Goal: Task Accomplishment & Management: Use online tool/utility

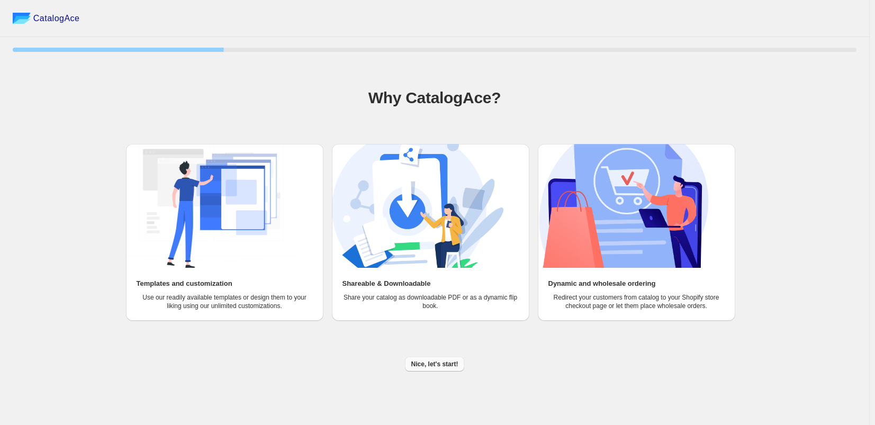
click at [444, 359] on button "Nice, let's start!" at bounding box center [435, 364] width 60 height 15
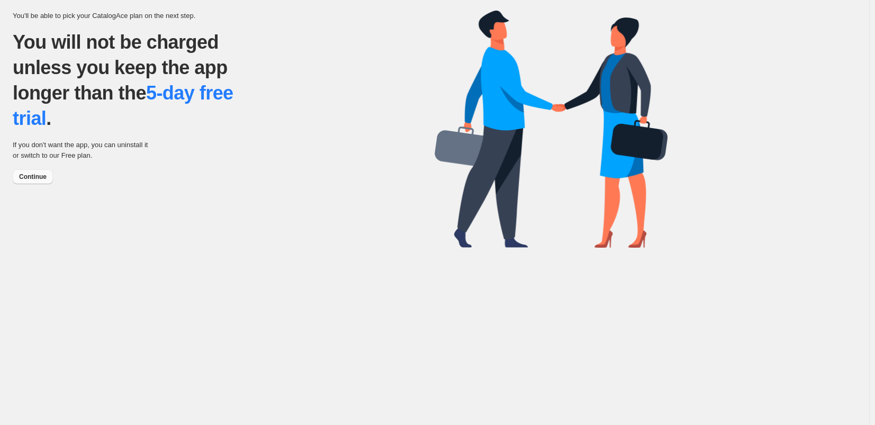
click at [33, 177] on span "Continue" at bounding box center [33, 177] width 28 height 8
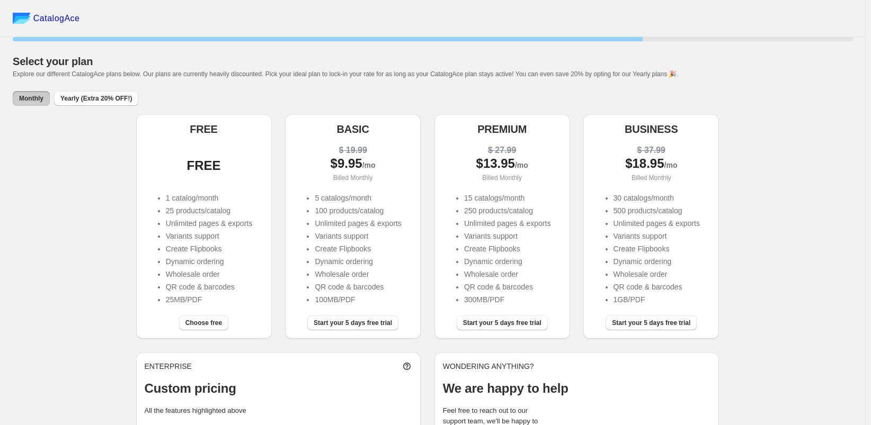
click at [241, 178] on div "FREE" at bounding box center [204, 164] width 119 height 40
click at [211, 333] on div "Choose free" at bounding box center [204, 325] width 136 height 28
click at [212, 327] on span "Choose free" at bounding box center [203, 323] width 37 height 8
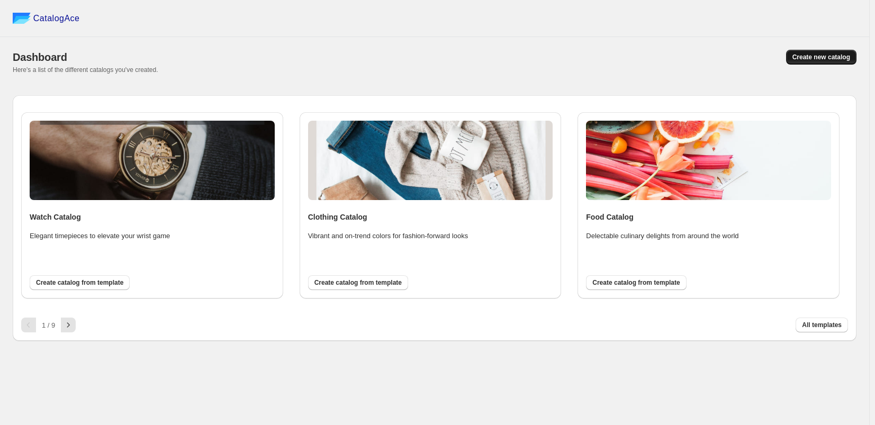
click at [817, 60] on span "Create new catalog" at bounding box center [822, 57] width 58 height 8
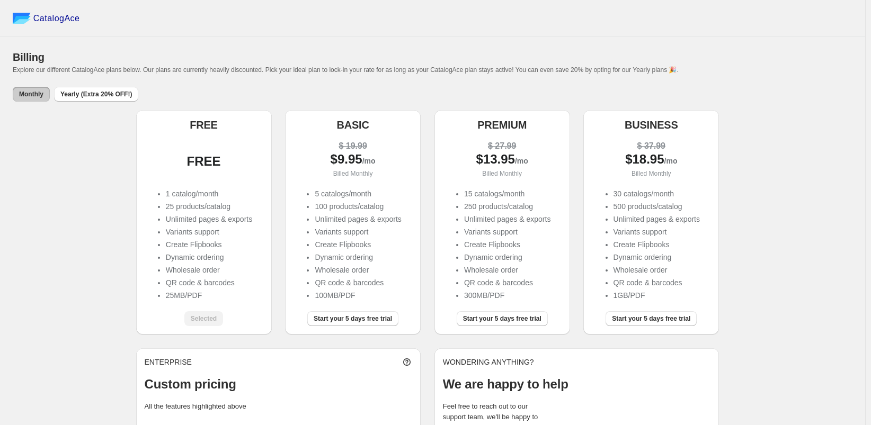
click at [205, 314] on div "Selected" at bounding box center [203, 318] width 39 height 15
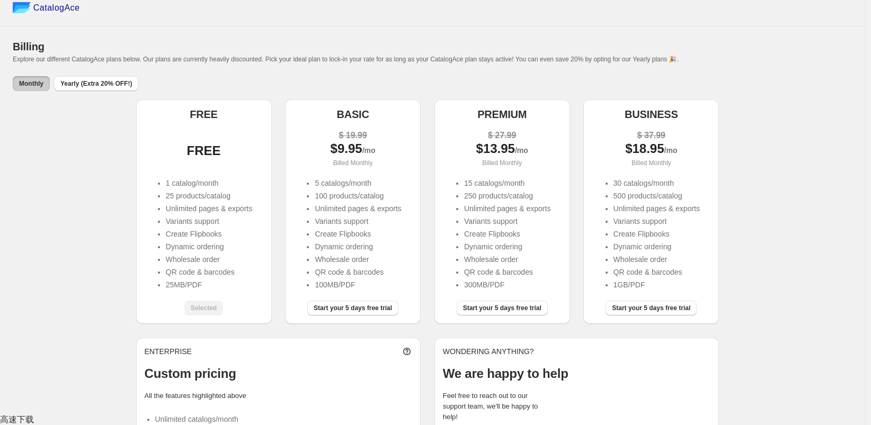
scroll to position [60, 0]
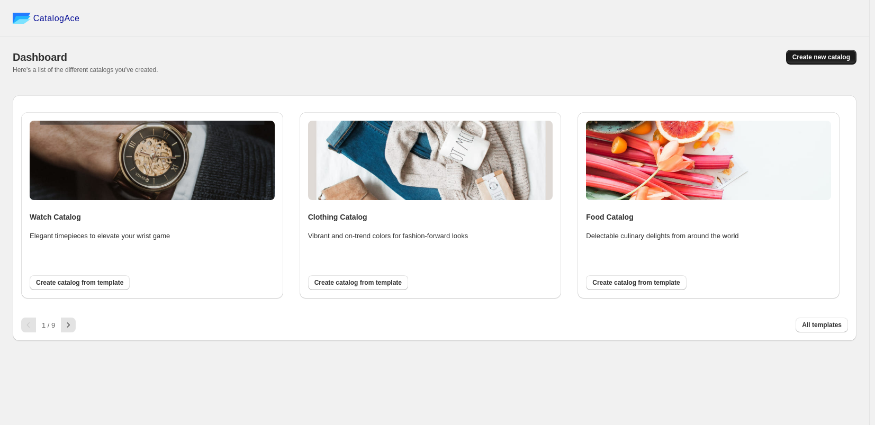
click at [843, 53] on span "Create new catalog" at bounding box center [822, 57] width 58 height 8
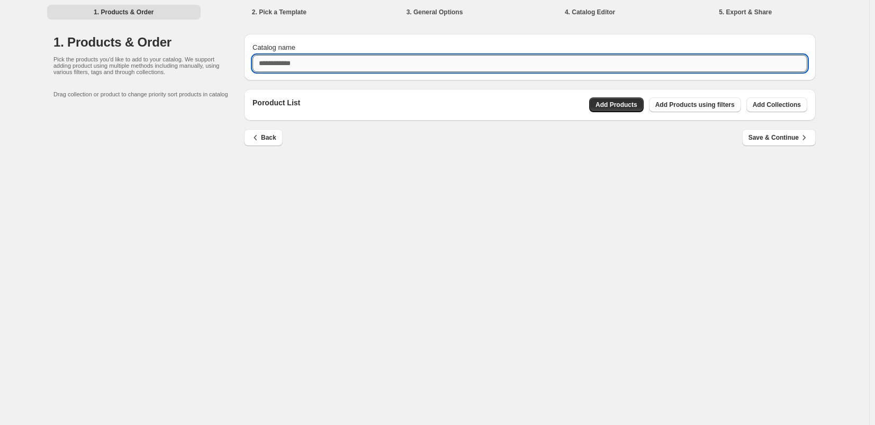
click at [320, 66] on input "Catalog name" at bounding box center [530, 63] width 555 height 17
drag, startPoint x: 318, startPoint y: 67, endPoint x: 274, endPoint y: 62, distance: 44.2
click at [274, 62] on input "**********" at bounding box center [530, 63] width 555 height 17
type input "**********"
click at [651, 211] on div "**********" at bounding box center [435, 212] width 870 height 425
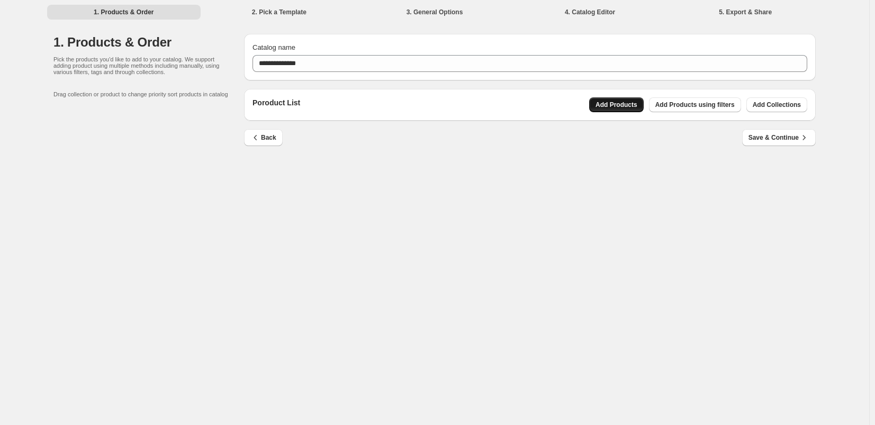
click at [639, 111] on button "Add Products" at bounding box center [616, 104] width 55 height 15
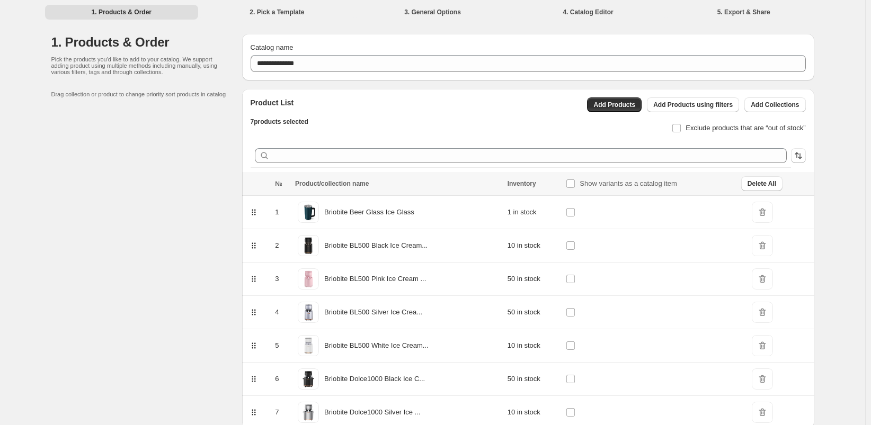
drag, startPoint x: 847, startPoint y: 182, endPoint x: 807, endPoint y: 196, distance: 42.5
click at [847, 182] on div "**********" at bounding box center [432, 236] width 865 height 472
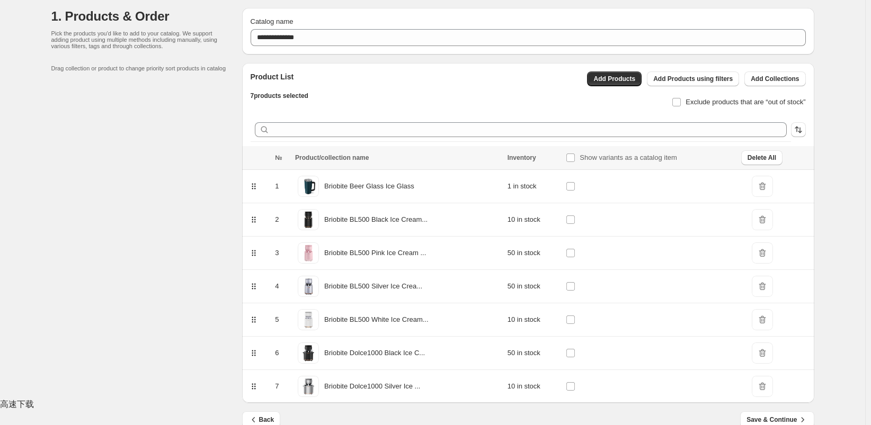
scroll to position [47, 0]
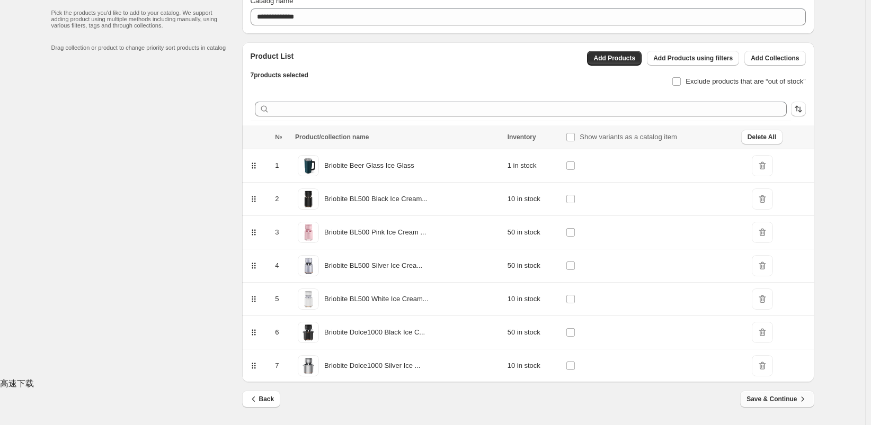
click at [778, 404] on span "Save & Continue" at bounding box center [776, 399] width 61 height 11
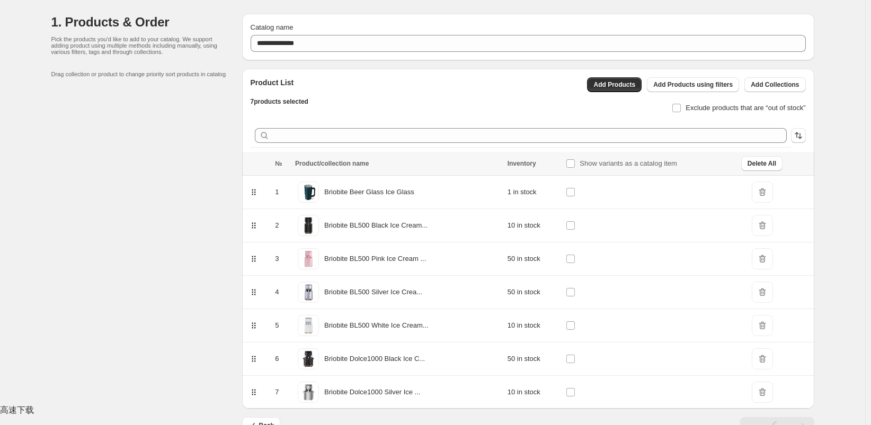
scroll to position [0, 0]
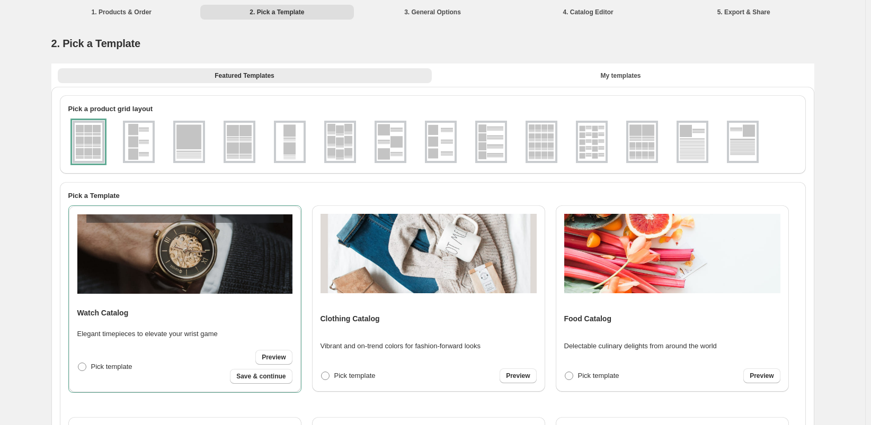
click at [145, 144] on img at bounding box center [139, 142] width 28 height 38
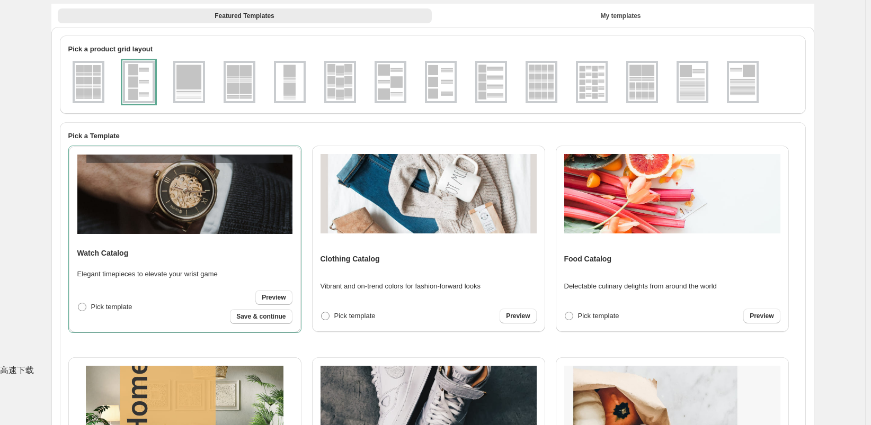
scroll to position [53, 0]
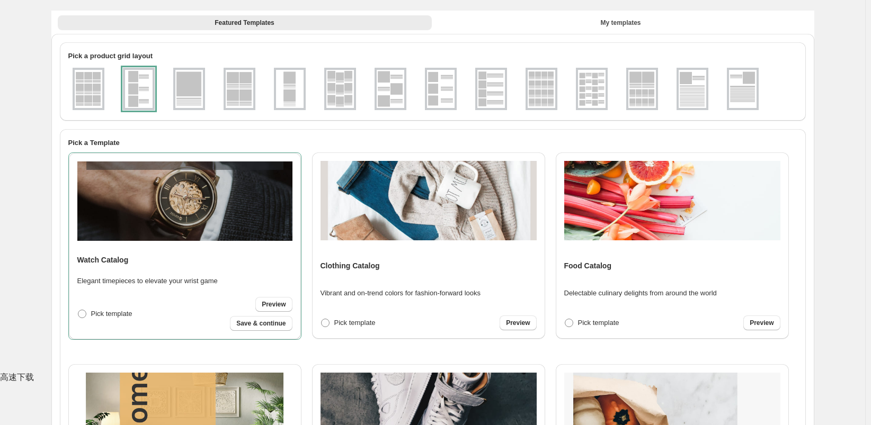
click at [203, 99] on img at bounding box center [189, 89] width 28 height 38
click at [229, 92] on img at bounding box center [240, 89] width 28 height 38
click at [131, 95] on img at bounding box center [139, 89] width 28 height 38
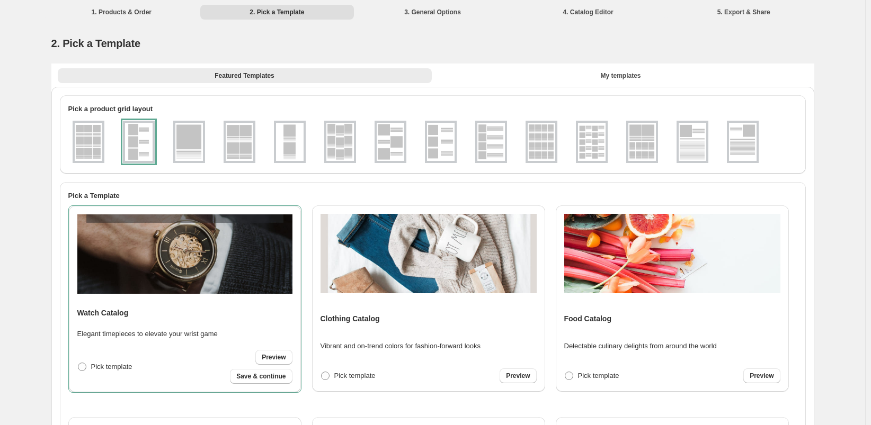
scroll to position [0, 0]
click at [417, 16] on li "3. General Options" at bounding box center [433, 11] width 154 height 15
click at [421, 9] on li "3. General Options" at bounding box center [433, 11] width 154 height 15
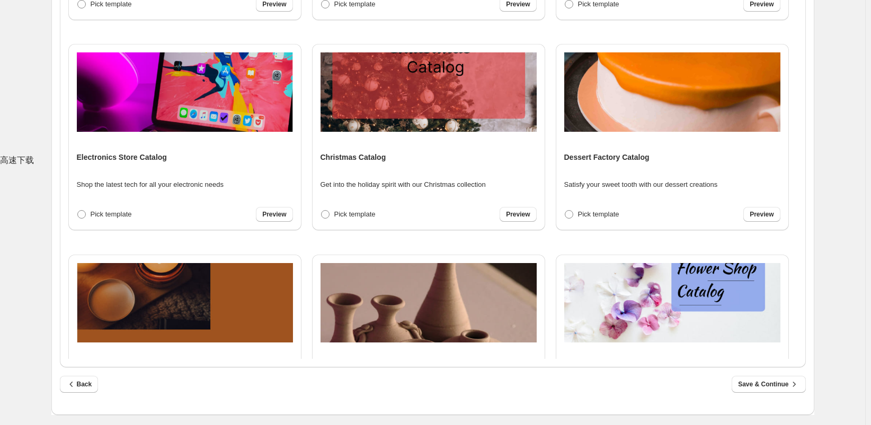
click at [194, 315] on img at bounding box center [185, 302] width 216 height 79
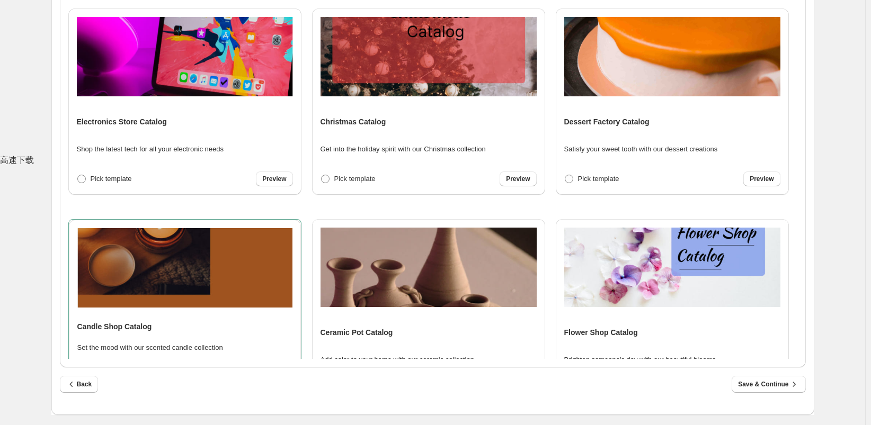
scroll to position [1471, 0]
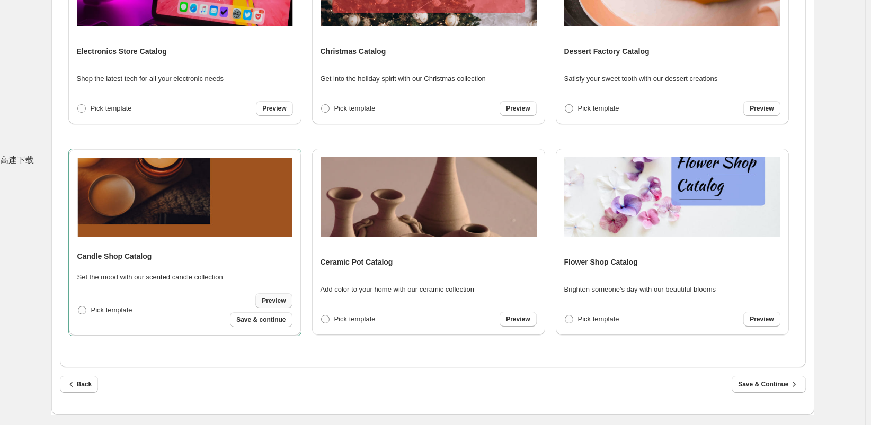
click at [279, 299] on span "Preview" at bounding box center [274, 301] width 24 height 8
click at [791, 384] on icon "button" at bounding box center [794, 384] width 11 height 11
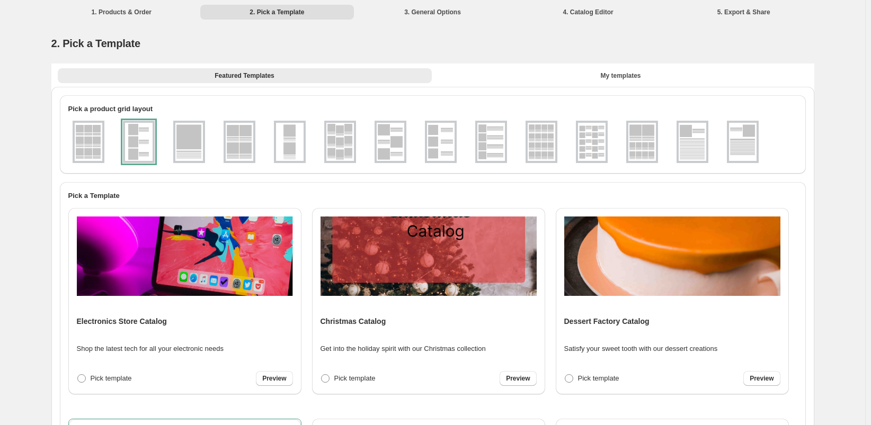
select select "**********"
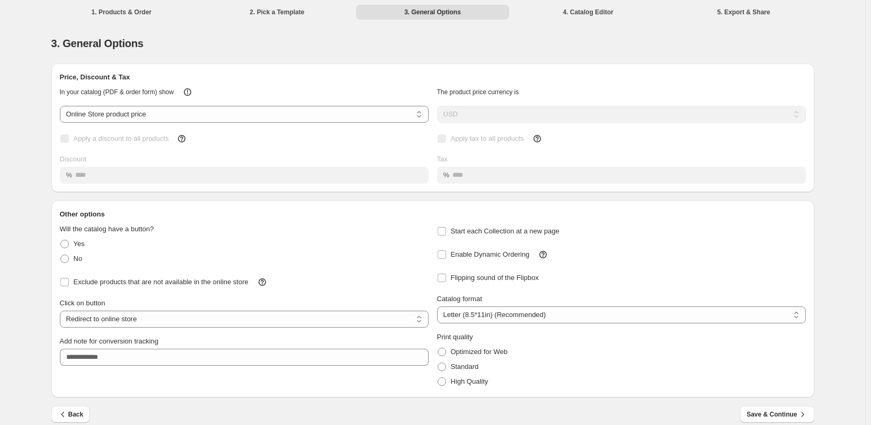
click at [324, 76] on div "**********" at bounding box center [432, 128] width 763 height 129
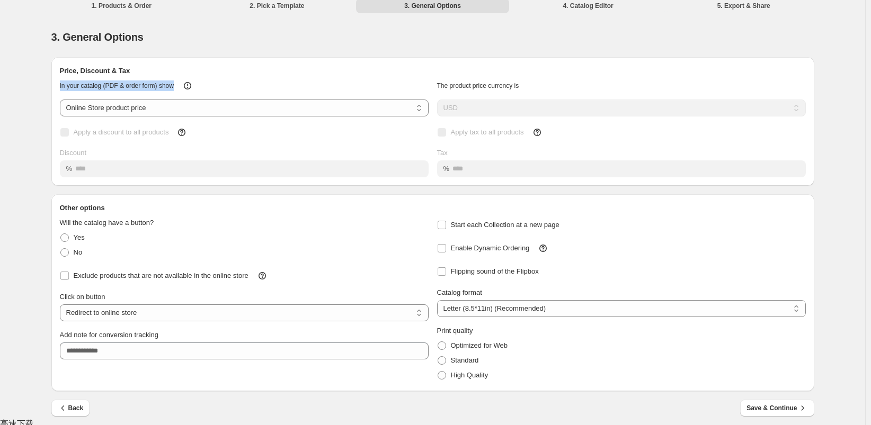
scroll to position [11, 0]
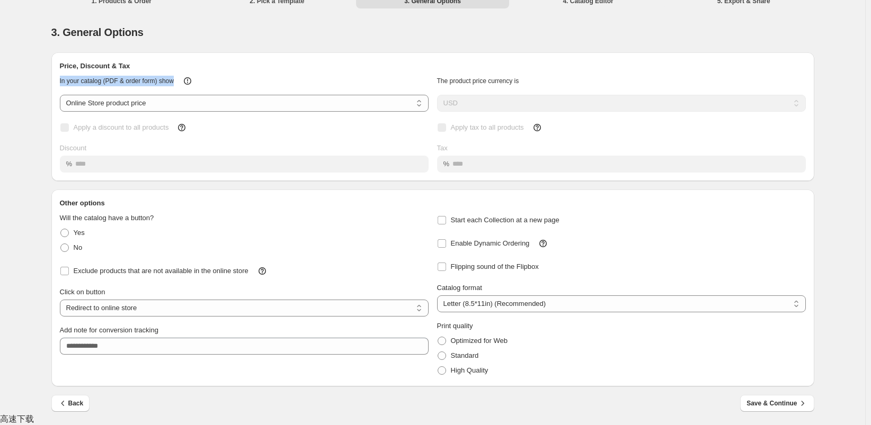
click at [302, 71] on div "In your catalog (PDF & order form) show" at bounding box center [239, 76] width 377 height 19
click at [203, 77] on div "In your catalog (PDF & order form) show" at bounding box center [239, 76] width 377 height 19
click at [181, 79] on div "In your catalog (PDF & order form) show" at bounding box center [239, 76] width 377 height 19
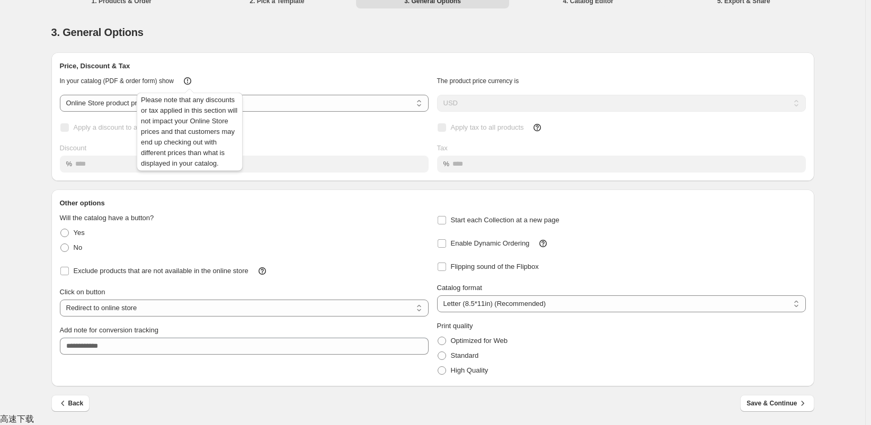
click at [189, 80] on icon at bounding box center [187, 81] width 11 height 11
click at [253, 74] on div "In your catalog (PDF & order form) show" at bounding box center [239, 76] width 377 height 19
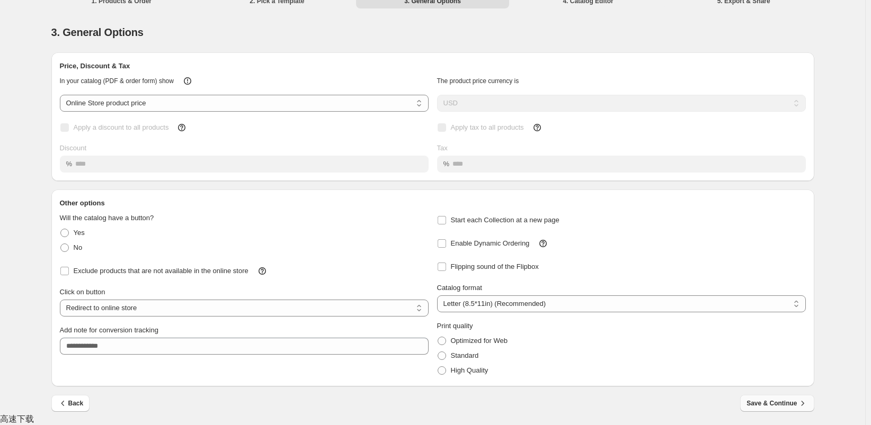
click at [772, 402] on span "Save & Continue" at bounding box center [776, 403] width 61 height 11
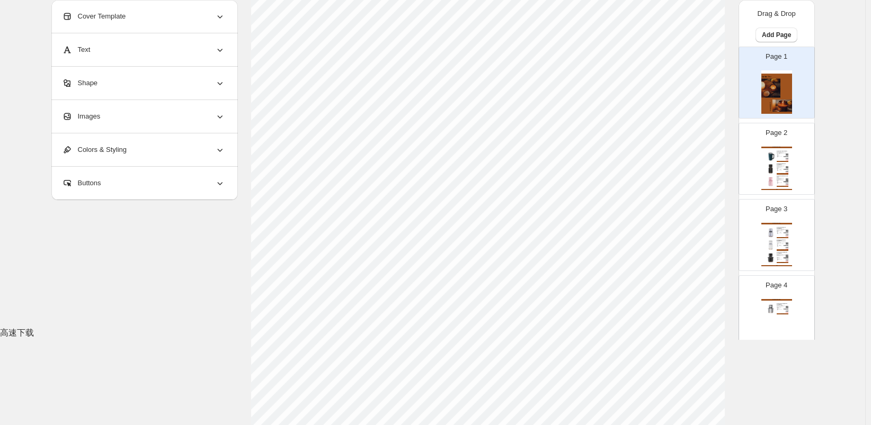
scroll to position [106, 0]
click at [776, 138] on p "Page 2" at bounding box center [776, 133] width 22 height 11
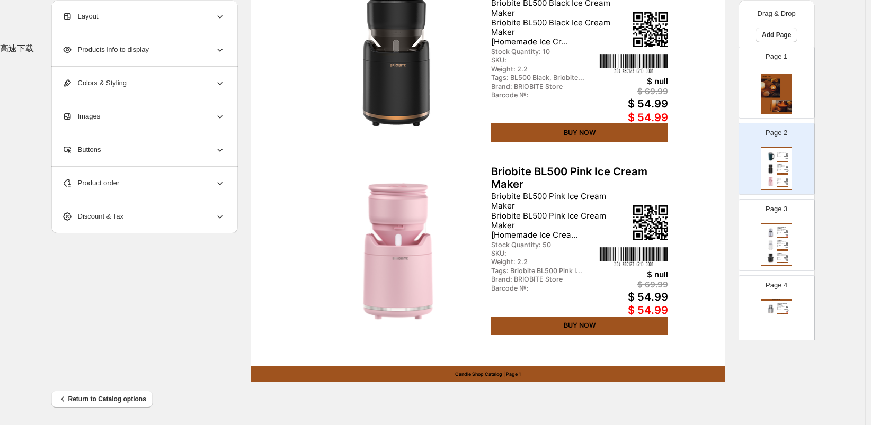
click at [756, 82] on div "Page 1" at bounding box center [772, 78] width 67 height 71
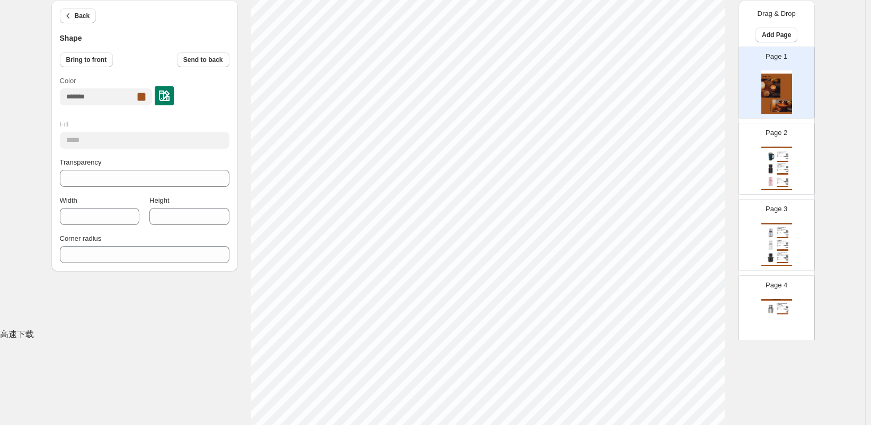
scroll to position [223, 0]
click at [751, 152] on div "Page 2 Candle Shop Catalog Briobite Beer Glass Ice Glass Briobite Beer Glass Ic…" at bounding box center [772, 154] width 67 height 71
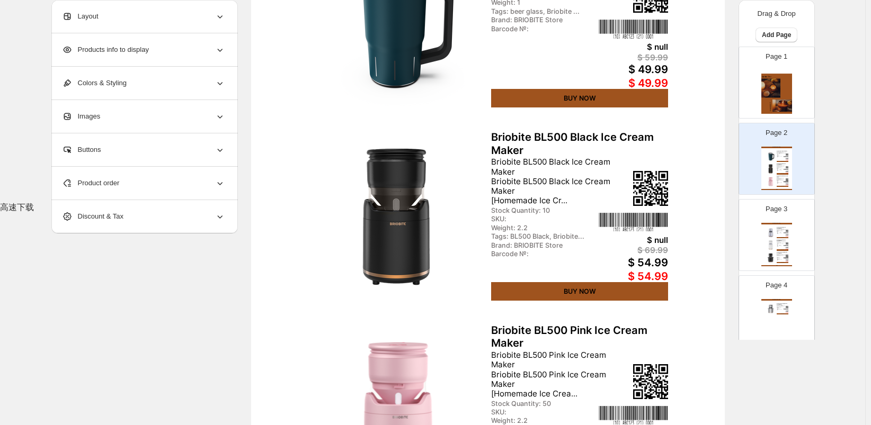
click at [778, 93] on img at bounding box center [776, 91] width 31 height 43
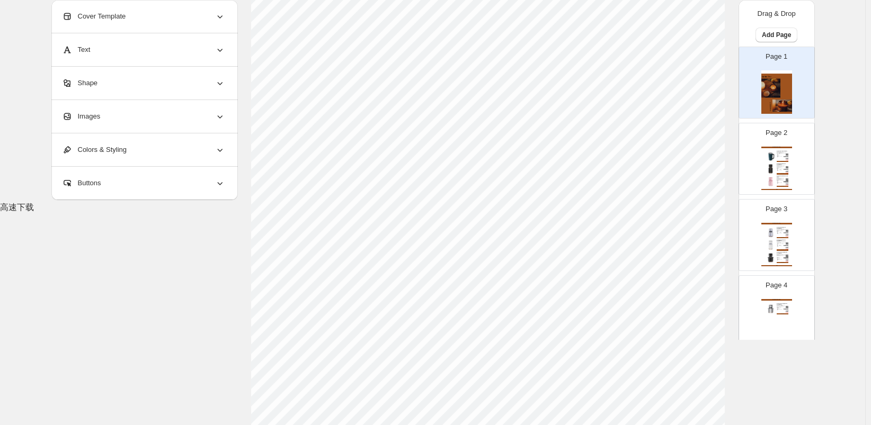
scroll to position [382, 0]
click at [761, 223] on div "Candle Shop Catalog" at bounding box center [776, 224] width 31 height 2
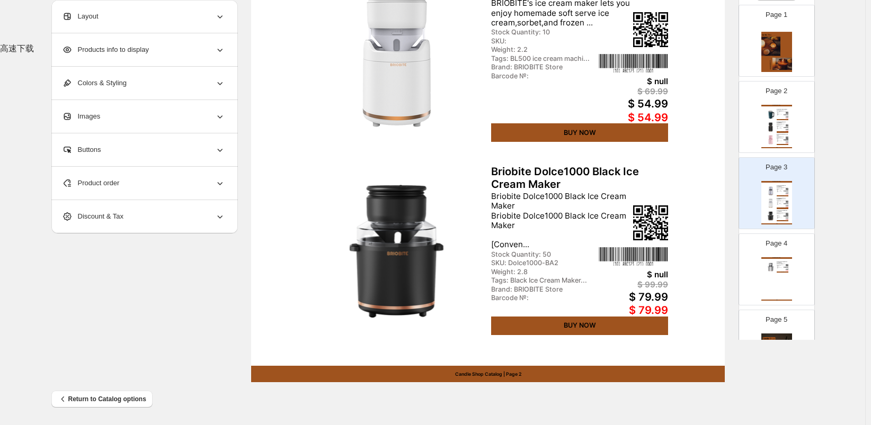
scroll to position [110, 0]
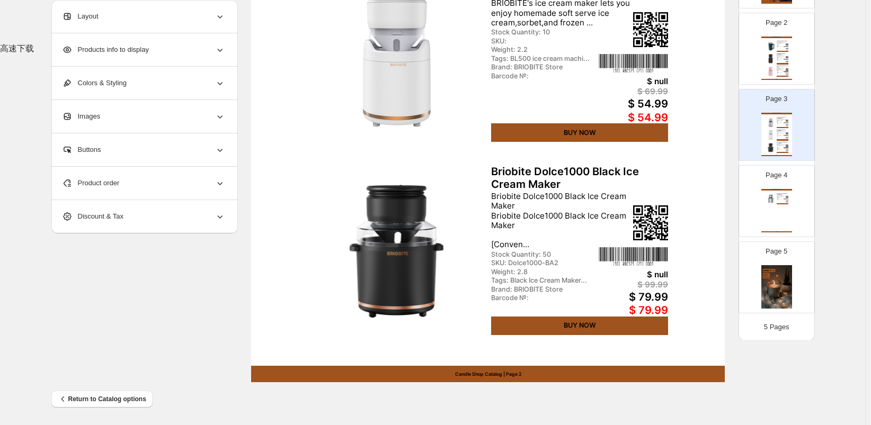
click at [781, 184] on div "Page 4 Candle Shop Catalog Briobite Dolce1000 Silver Ice Cream Maker Briobite D…" at bounding box center [772, 197] width 67 height 71
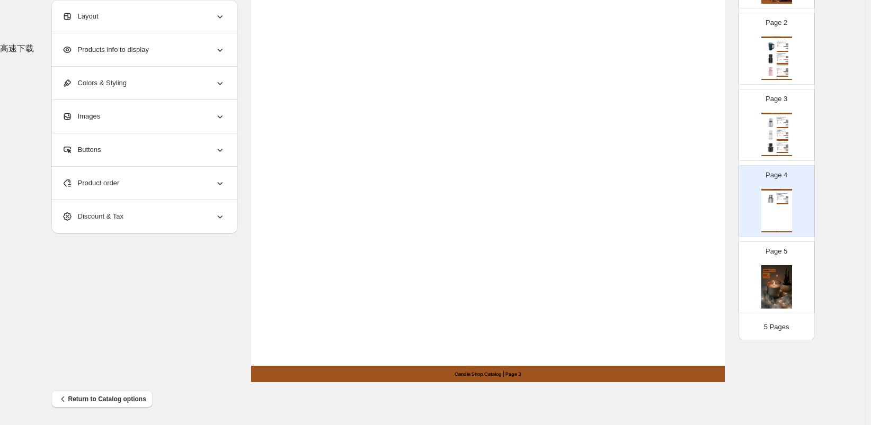
click at [767, 128] on div "Candle Shop Catalog Briobite BL500 Silver Ice Cream Maker Briobite BL500 Silver…" at bounding box center [776, 134] width 31 height 43
type input "*"
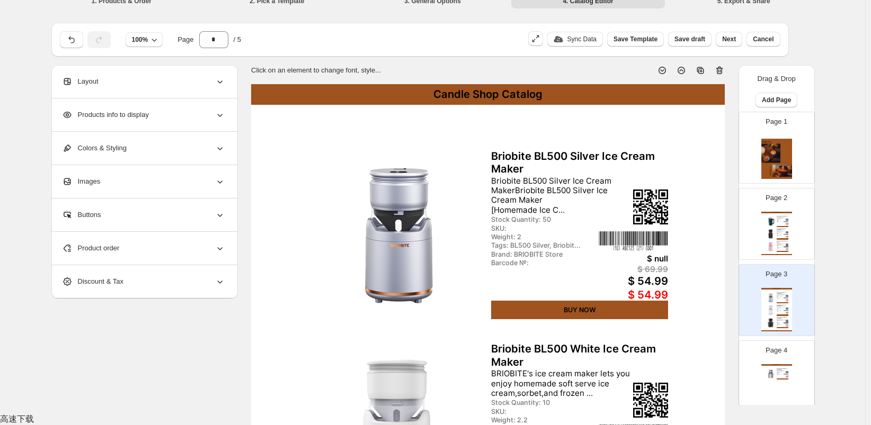
scroll to position [117, 0]
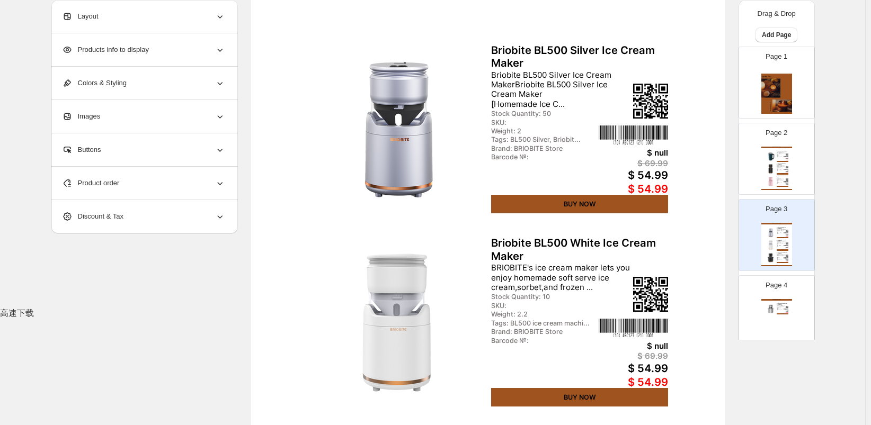
click at [580, 207] on div "BUY NOW" at bounding box center [579, 204] width 177 height 19
select select "**********"
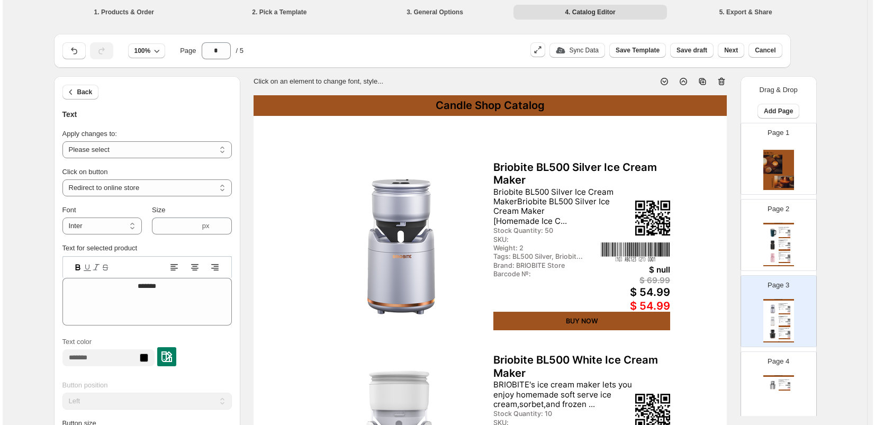
scroll to position [0, 0]
click at [535, 69] on div "Click on an element to change font, style..." at bounding box center [484, 77] width 482 height 19
click at [751, 9] on li "5. Export & Share" at bounding box center [744, 11] width 154 height 15
click at [726, 48] on span "Next" at bounding box center [729, 50] width 14 height 8
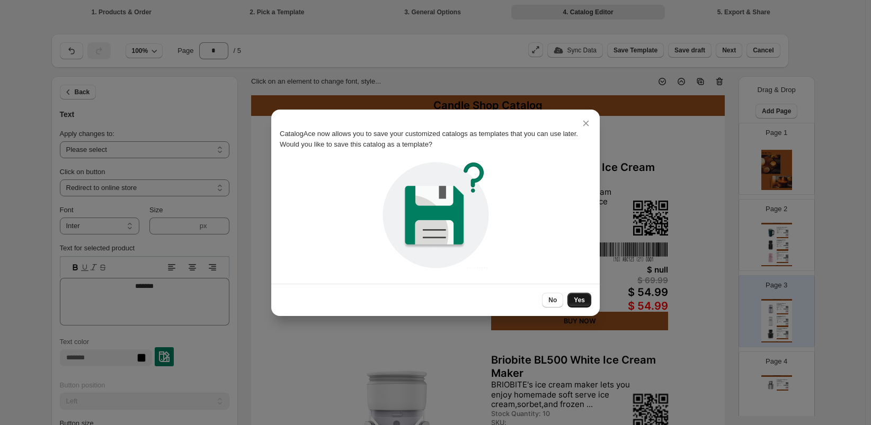
click at [578, 297] on span "Yes" at bounding box center [579, 300] width 11 height 8
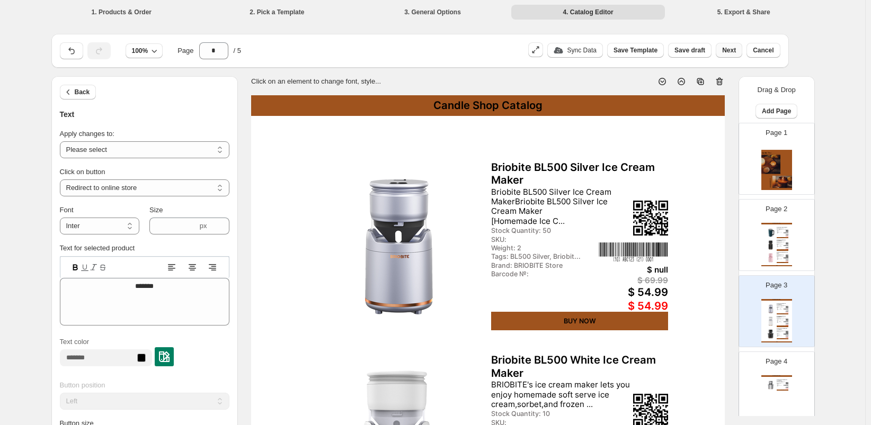
click at [724, 50] on button "Next" at bounding box center [728, 50] width 26 height 15
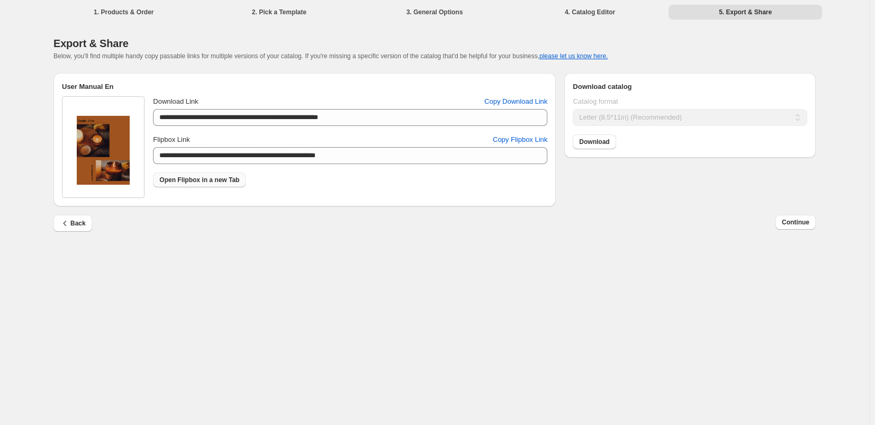
click at [221, 180] on span "Open Flipbox in a new Tab" at bounding box center [199, 180] width 80 height 8
